Goal: Task Accomplishment & Management: Use online tool/utility

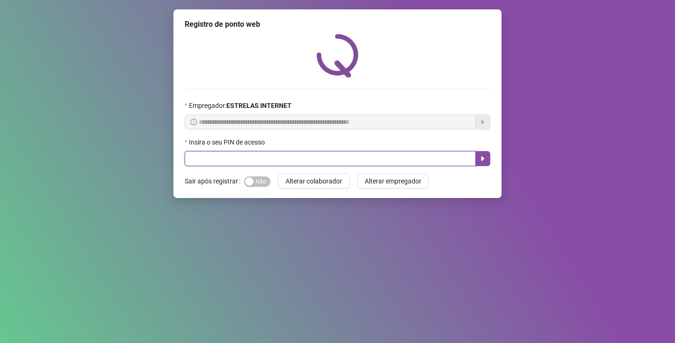
click at [343, 154] on input "text" at bounding box center [330, 158] width 291 height 15
type input "*****"
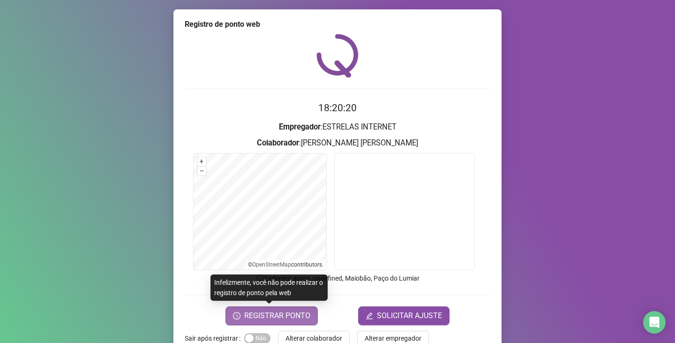
click at [266, 318] on span "REGISTRAR PONTO" at bounding box center [277, 315] width 66 height 11
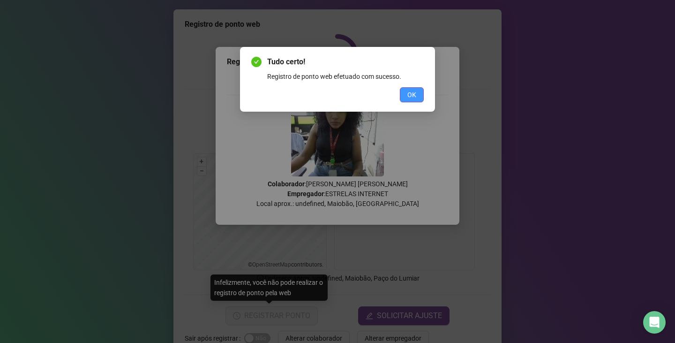
click at [412, 91] on span "OK" at bounding box center [411, 95] width 9 height 10
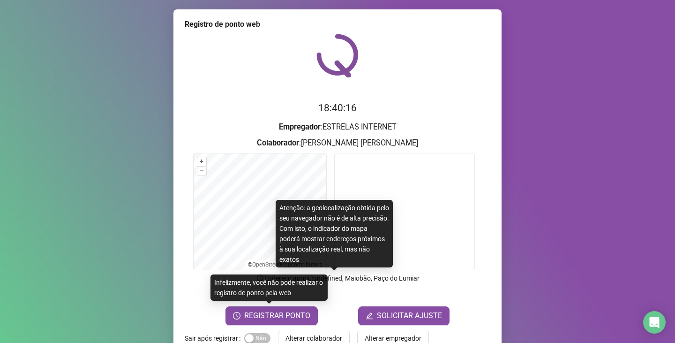
click at [276, 273] on p "Endereço aprox. : undefined, Maiobão, [GEOGRAPHIC_DATA]" at bounding box center [338, 278] width 306 height 10
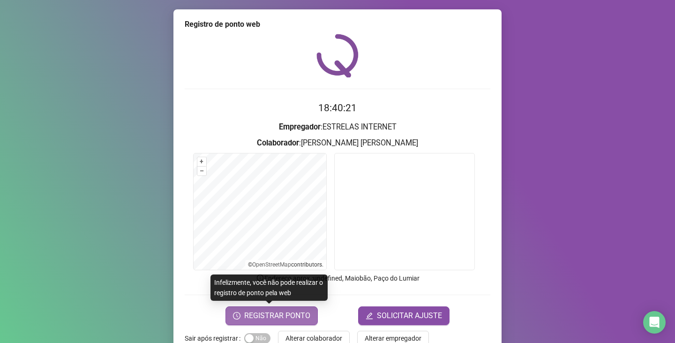
click at [290, 316] on span "REGISTRAR PONTO" at bounding box center [277, 315] width 66 height 11
